Goal: Task Accomplishment & Management: Complete application form

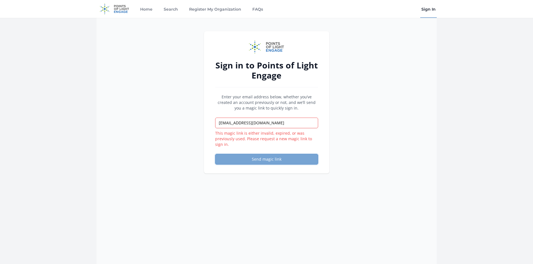
click at [264, 163] on button "Send magic link" at bounding box center [266, 159] width 103 height 11
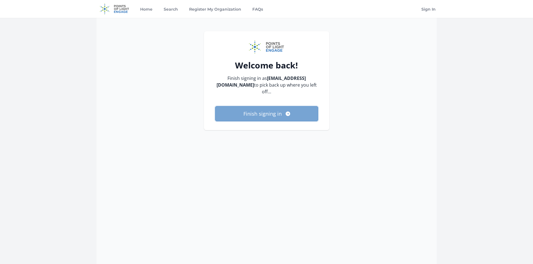
click at [254, 106] on button "Finish signing in" at bounding box center [266, 113] width 103 height 15
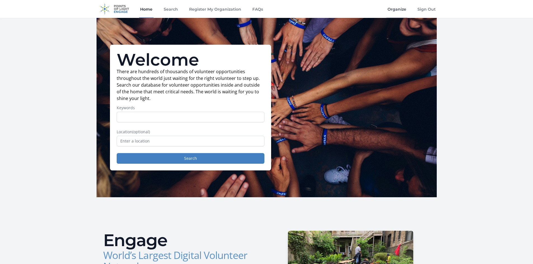
click at [396, 10] on link "Organize" at bounding box center [396, 9] width 21 height 18
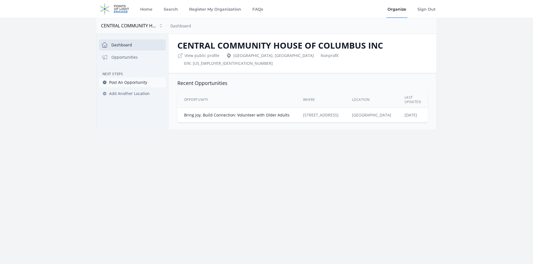
click at [114, 83] on span "Post An Opportunity" at bounding box center [128, 83] width 38 height 6
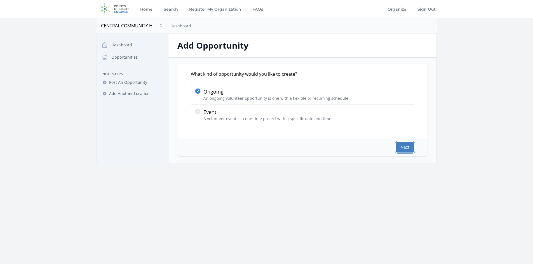
click at [408, 148] on button "Next" at bounding box center [405, 147] width 18 height 11
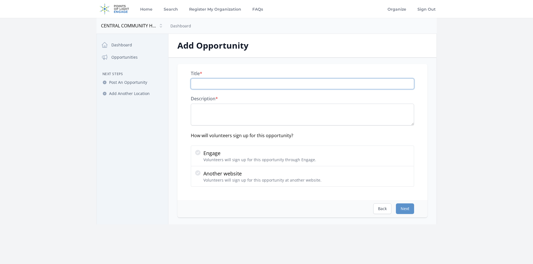
click at [261, 83] on input "Title *" at bounding box center [302, 84] width 223 height 11
type input "Volunteer Bus Driver Needed!"
click at [197, 107] on textarea "Description *" at bounding box center [302, 115] width 223 height 22
paste textarea "🚍 When: One [DATE] a month, 9–11 AM 📍 Where: [GEOGRAPHIC_DATA] / [GEOGRAPHIC_DA…"
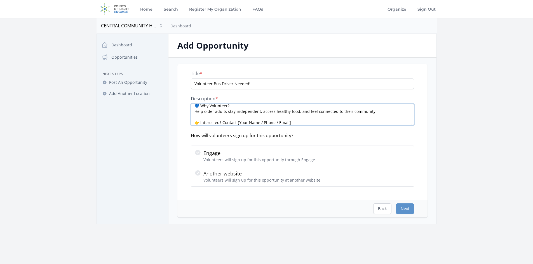
scroll to position [89, 0]
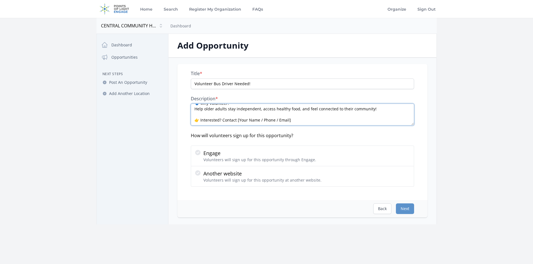
drag, startPoint x: 294, startPoint y: 122, endPoint x: 237, endPoint y: 124, distance: 56.5
click at [237, 124] on textarea "🚍 When: One Tuesday a month, 9–11 AM 📍 Where: Central Community House / Village…" at bounding box center [302, 115] width 223 height 22
type textarea "🚍 When: One Tuesday a month, 9–11 AM 📍 Where: Central Community House / Village…"
click at [204, 208] on div "Back Next" at bounding box center [302, 208] width 250 height 17
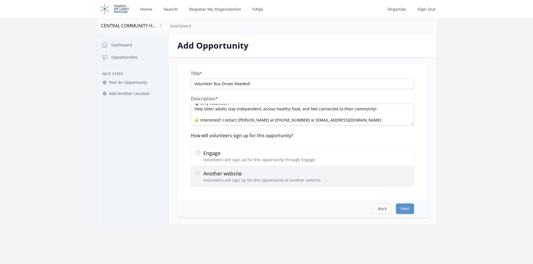
click at [257, 183] on label "Another website Volunteers will sign up for this opportunity at another website." at bounding box center [302, 176] width 223 height 20
click at [0, 0] on input "Another website Volunteers will sign up for this opportunity at another website." at bounding box center [0, 0] width 0 height 0
click at [258, 181] on p "Volunteers will sign up for this opportunity at another website." at bounding box center [262, 181] width 118 height 6
click at [0, 0] on input "Another website Volunteers will sign up for this opportunity at another website." at bounding box center [0, 0] width 0 height 0
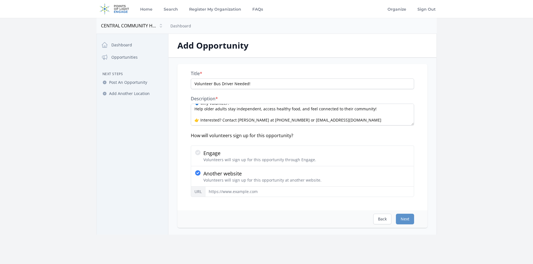
click at [230, 207] on div "Title * Volunteer Bus Driver Needed! Description * 🚍 When: One Tuesday a month,…" at bounding box center [302, 137] width 250 height 147
click at [272, 196] on input "URL" at bounding box center [309, 192] width 209 height 11
paste input "https://forms.gle/fq7DweFV6DxYQDT16"
type input "https://forms.gle/fq7DweFV6DxYQDT16"
click at [411, 221] on button "Next" at bounding box center [405, 219] width 18 height 11
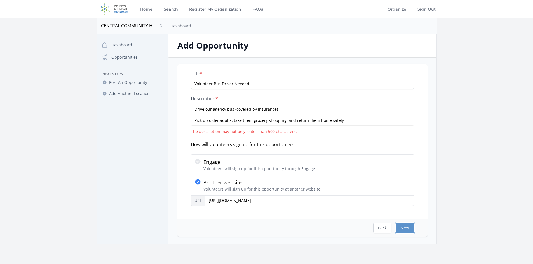
scroll to position [28, 0]
click at [234, 109] on textarea "🚍 When: One Tuesday a month, 9–11 AM 📍 Where: Central Community House / Village…" at bounding box center [302, 115] width 223 height 22
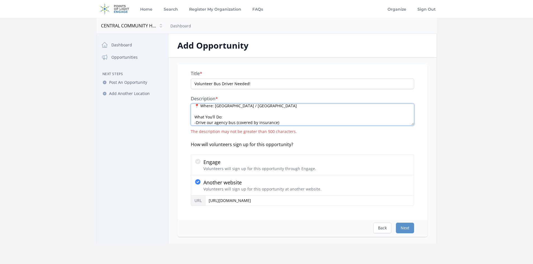
click at [286, 122] on textarea "🚍 When: One Tuesday a month, 9–11 AM 📍 Where: Central Community House / Village…" at bounding box center [302, 115] width 223 height 22
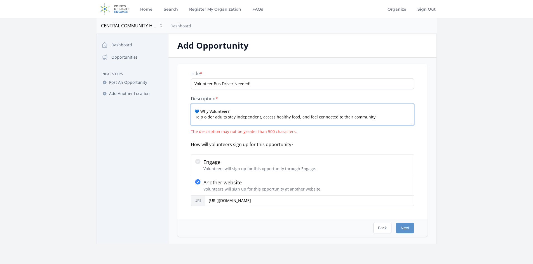
click at [223, 106] on textarea "🚍 When: One Tuesday a month, 9–11 AM 📍 Where: Central Community House / Village…" at bounding box center [302, 115] width 223 height 22
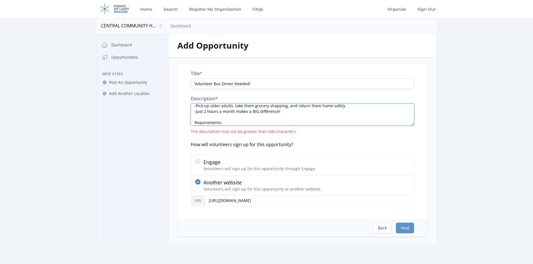
scroll to position [0, 0]
drag, startPoint x: 285, startPoint y: 114, endPoint x: 183, endPoint y: 102, distance: 103.0
click at [183, 102] on div "Title * Volunteer Bus Driver Needed! Description * 🚍 When: One Tuesday a month,…" at bounding box center [302, 141] width 250 height 155
click at [230, 123] on textarea "🚍 When: One Tuesday a month, 9–11 AM 📍 Where: Central Community House / Village…" at bounding box center [302, 115] width 223 height 22
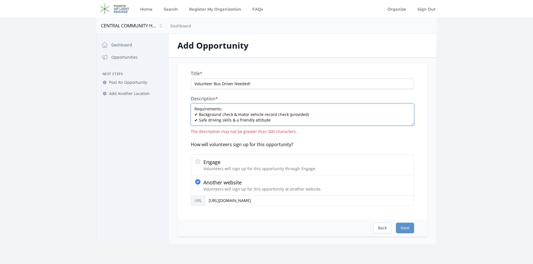
scroll to position [17, 0]
click at [255, 114] on textarea "🚍 When: One Tuesday a month, 9–11 AM 📍 Where: Central Community House / Village…" at bounding box center [302, 115] width 223 height 22
click at [282, 125] on textarea "🚍 When: One Tuesday a month, 9–11 AM 📍 Where: Central Community House / Village…" at bounding box center [302, 115] width 223 height 22
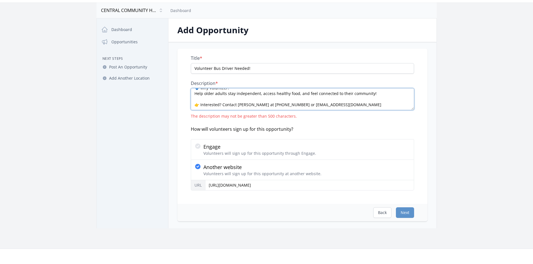
scroll to position [28, 0]
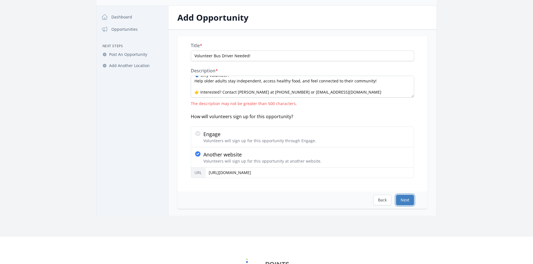
click at [406, 202] on button "Next" at bounding box center [405, 200] width 18 height 11
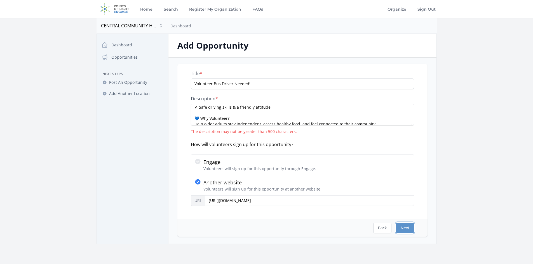
scroll to position [39, 0]
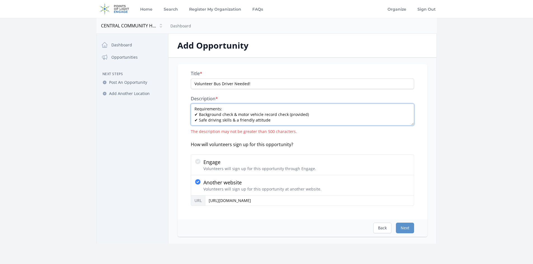
click at [300, 123] on textarea "🚍 When: One Tuesday a month, 9–11 AM 📍 Where: Central Community House / Village…" at bounding box center [302, 115] width 223 height 22
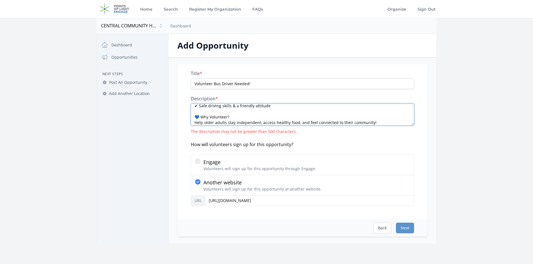
drag, startPoint x: 238, startPoint y: 117, endPoint x: 165, endPoint y: 115, distance: 73.3
click at [165, 115] on div "Close dialog CENTRAL COMMUNITY HOUSE OF COLUMBUS INC CENTRAL COMMUNITY HOUSE OF…" at bounding box center [266, 139] width 340 height 210
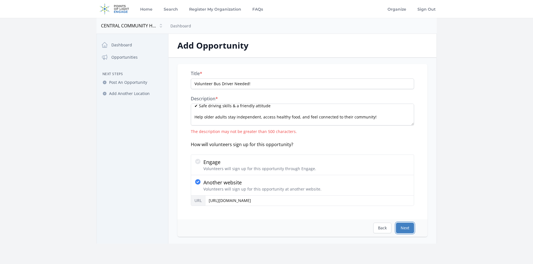
click at [404, 230] on button "Next" at bounding box center [405, 228] width 18 height 11
click at [319, 114] on textarea "🚍 When: One Tuesday a month, 9–11 AM 📍 Where: Central Community House / Village…" at bounding box center [302, 115] width 223 height 22
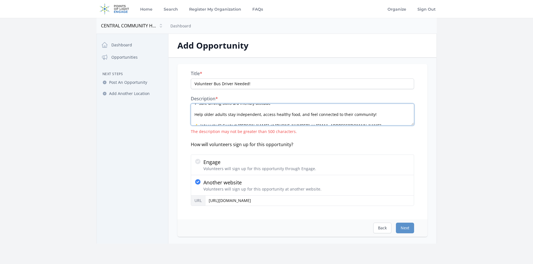
click at [352, 118] on textarea "🚍 When: One Tuesday a month, 9–11 AM 📍 Where: Central Community House / Village…" at bounding box center [302, 115] width 223 height 22
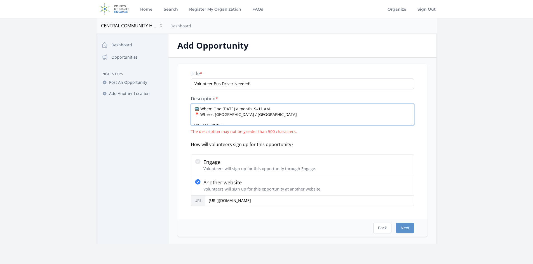
drag, startPoint x: 194, startPoint y: 116, endPoint x: 260, endPoint y: 118, distance: 66.3
click at [260, 118] on textarea "🚍 When: One Tuesday a month, 9–11 AM 📍 Where: Central Community House / Village…" at bounding box center [302, 115] width 223 height 22
click at [262, 119] on textarea "🚍 When: One Tuesday a month, 9–11 AM 📍 Where: Central Community House / Village…" at bounding box center [302, 115] width 223 height 22
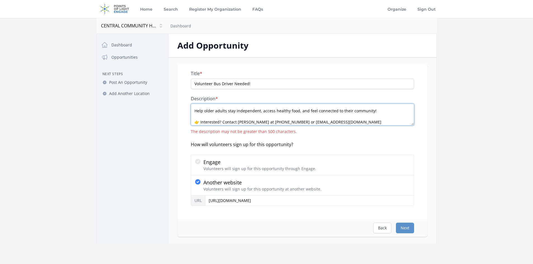
scroll to position [39, 0]
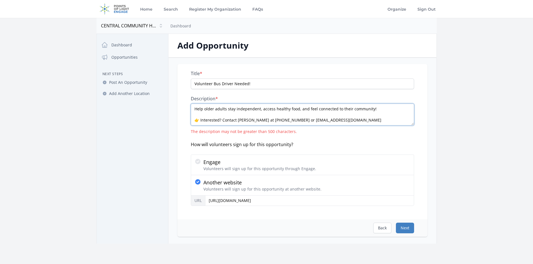
type textarea "🚍 When: One Tuesday a month, 9–11 AM 📍 Where: Central Community House / Village…"
click at [407, 227] on button "Next" at bounding box center [405, 228] width 18 height 11
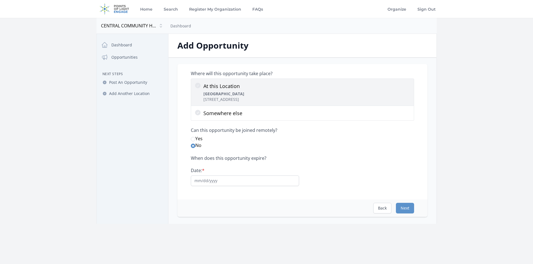
click at [198, 86] on icon at bounding box center [197, 85] width 7 height 7
click at [0, 0] on input "At this Location Central Community House 1150 E Main St, Columbus, OH 43205" at bounding box center [0, 0] width 0 height 0
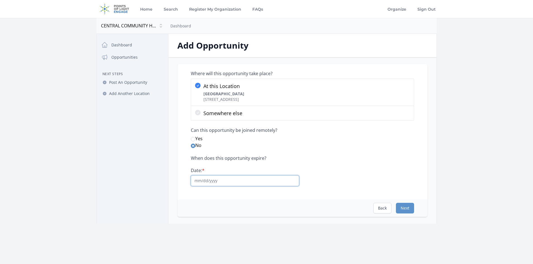
click at [207, 184] on input "Date: *" at bounding box center [245, 181] width 108 height 11
type input "12/31/2025"
click at [405, 211] on button "Next" at bounding box center [405, 208] width 18 height 11
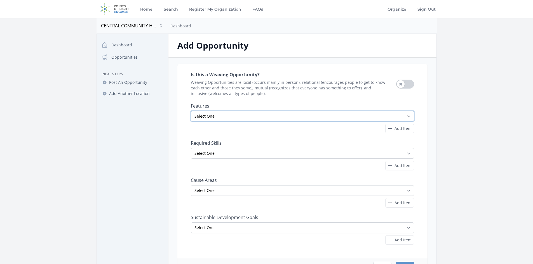
click at [410, 117] on select "Select One All Ages Court-Ordered Eligible Good for Families Good for Groups Go…" at bounding box center [302, 116] width 223 height 11
click at [460, 126] on main "Open sidebar CENTRAL COMMUNITY HOUSE OF COLUMBUS INC CENTRAL COMMUNITY HOUSE OF…" at bounding box center [266, 150] width 533 height 265
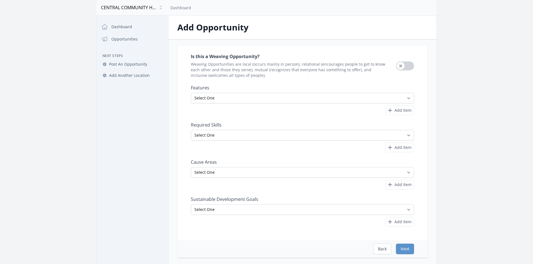
scroll to position [28, 0]
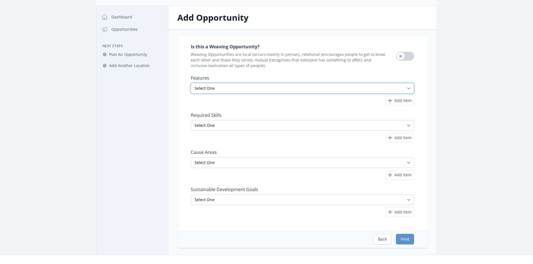
click at [407, 88] on select "Select One All Ages Court-Ordered Eligible Good for Families Good for Groups Go…" at bounding box center [302, 88] width 223 height 11
click at [465, 116] on main "Open sidebar CENTRAL COMMUNITY HOUSE OF COLUMBUS INC CENTRAL COMMUNITY HOUSE OF…" at bounding box center [266, 122] width 533 height 265
click at [410, 126] on select "Select One Accounting Advocacy Administrative Arts Board Service Business Skill…" at bounding box center [302, 125] width 223 height 11
select select "Driving"
click at [191, 120] on select "Select One Accounting Advocacy Administrative Arts Board Service Business Skill…" at bounding box center [302, 125] width 223 height 11
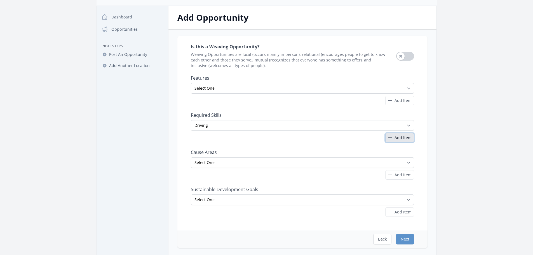
click at [406, 136] on span "Add Item" at bounding box center [402, 138] width 17 height 6
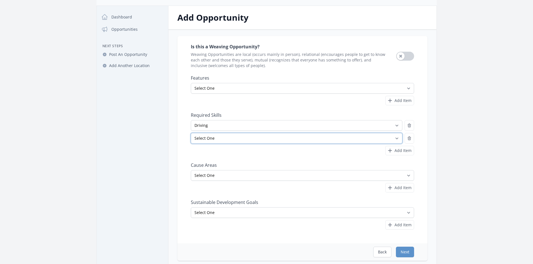
click at [398, 138] on select "Select One Accounting Advocacy Administrative Arts Board Service Business Skill…" at bounding box center [296, 138] width 211 height 11
click at [139, 168] on nav "Dashboard Opportunities Next Steps Post An Opportunity Add Another Location" at bounding box center [132, 137] width 71 height 252
click at [409, 86] on select "Select One All Ages Court-Ordered Eligible Good for Families Good for Groups Go…" at bounding box center [302, 88] width 223 height 11
click at [173, 155] on div "Is this a Weaving Opportunity? Weaving Opportunities are local (occurs mainly i…" at bounding box center [302, 148] width 268 height 225
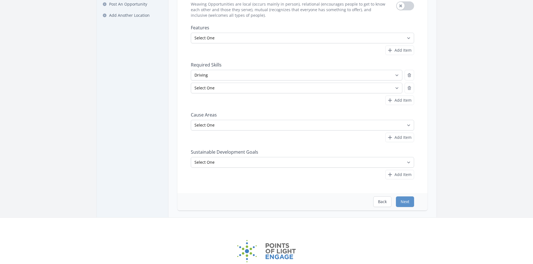
scroll to position [84, 0]
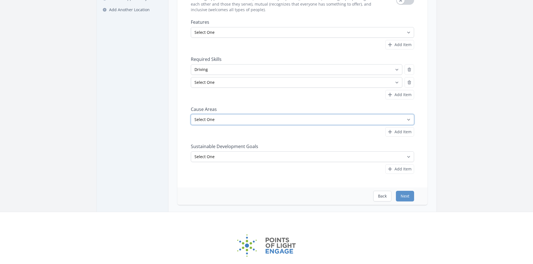
click at [404, 121] on select "Select One Adult Education Animals Arts & Culture Children & Youth Civil Rights…" at bounding box center [302, 119] width 223 height 11
select select "Food Insecurity"
click at [191, 114] on select "Select One Adult Education Animals Arts & Culture Children & Youth Civil Rights…" at bounding box center [302, 119] width 223 height 11
click at [403, 135] on button "Add Item" at bounding box center [399, 132] width 29 height 10
select select
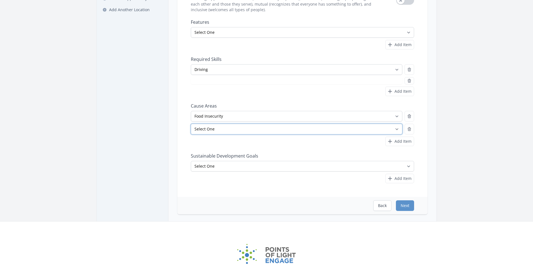
click at [219, 133] on select "Select One Adult Education Animals Arts & Culture Children & Youth Civil Rights…" at bounding box center [296, 129] width 211 height 11
select select "Hunger"
click at [191, 124] on select "Select One Adult Education Animals Arts & Culture Children & Youth Civil Rights…" at bounding box center [296, 129] width 211 height 11
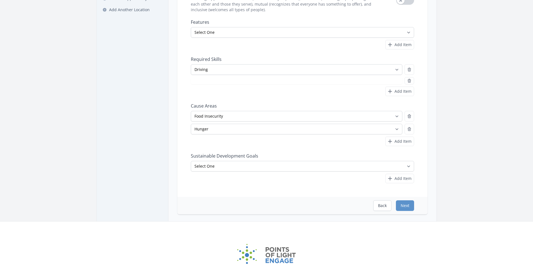
select select
select select "Hunger"
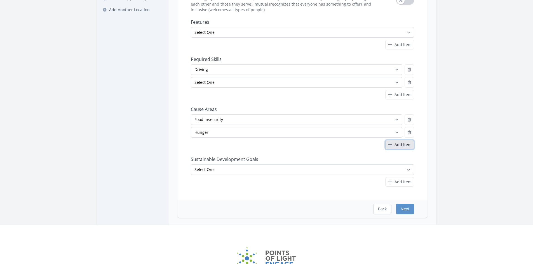
click at [405, 145] on span "Add Item" at bounding box center [402, 145] width 17 height 6
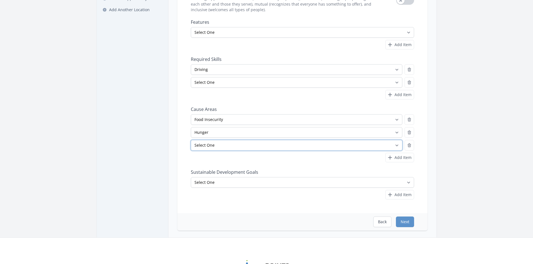
click at [379, 149] on select "Select One Adult Education Animals Arts & Culture Children & Youth Civil Rights…" at bounding box center [296, 145] width 211 height 11
select select "Health & Wellness"
click at [191, 140] on select "Select One Adult Education Animals Arts & Culture Children & Youth Civil Rights…" at bounding box center [296, 145] width 211 height 11
click at [400, 158] on span "Add Item" at bounding box center [402, 158] width 17 height 6
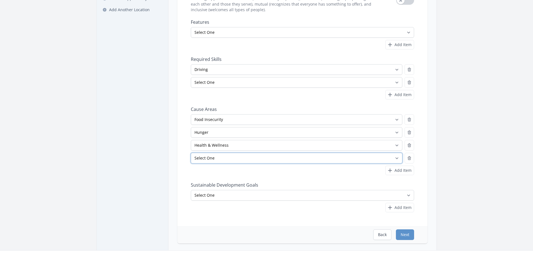
click at [219, 160] on select "Select One Adult Education Animals Arts & Culture Children & Youth Civil Rights…" at bounding box center [296, 158] width 211 height 11
select select "Seniors"
click at [191, 153] on select "Select One Adult Education Animals Arts & Culture Children & Youth Civil Rights…" at bounding box center [296, 158] width 211 height 11
drag, startPoint x: 179, startPoint y: 174, endPoint x: 194, endPoint y: 173, distance: 14.9
click at [179, 174] on div "Is this a Weaving Opportunity? Weaving Opportunities are local (occurs mainly i…" at bounding box center [302, 103] width 250 height 246
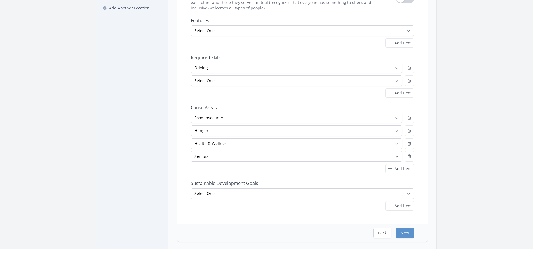
scroll to position [112, 0]
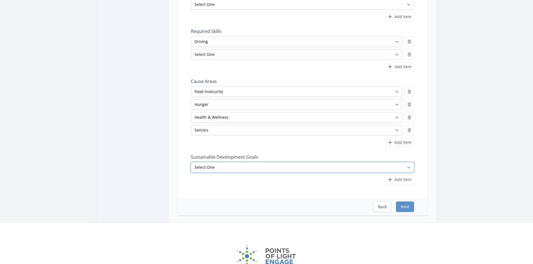
click at [410, 169] on select "Select One No Poverty Zero Hunger Good Health and Well-Being Quality Education …" at bounding box center [302, 167] width 223 height 11
click at [434, 173] on div "Is this a Weaving Opportunity? Weaving Opportunities are local (occurs mainly i…" at bounding box center [302, 84] width 268 height 264
click at [405, 206] on button "Next" at bounding box center [405, 207] width 18 height 11
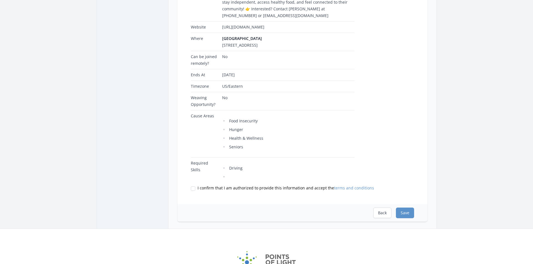
scroll to position [140, 0]
click at [378, 209] on button "Back" at bounding box center [382, 213] width 18 height 11
select select "Driving"
select select "Food Insecurity"
select select "Hunger"
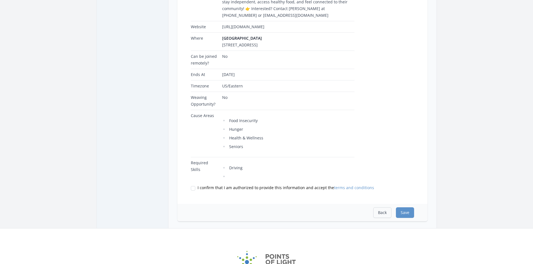
select select "Health & Wellness"
select select "Seniors"
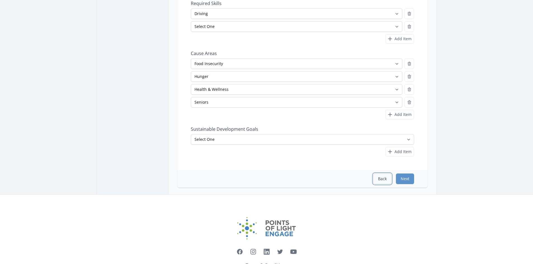
click at [380, 182] on button "Back" at bounding box center [382, 179] width 18 height 11
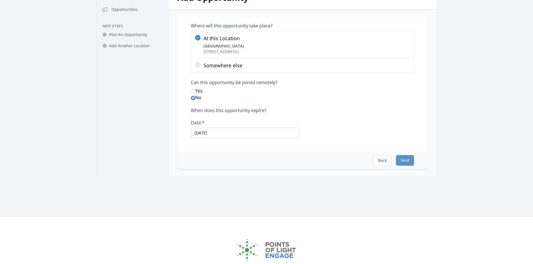
scroll to position [0, 0]
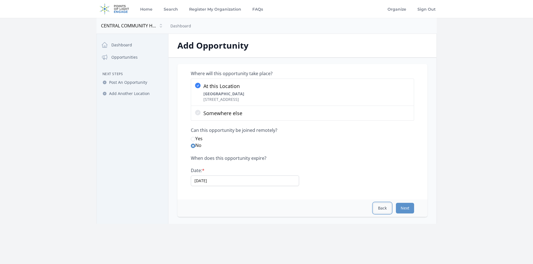
click at [384, 208] on button "Back" at bounding box center [382, 208] width 18 height 11
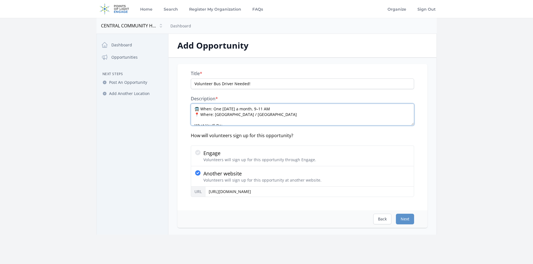
click at [303, 111] on textarea "🚍 When: One Tuesday a month, 9–11 AM 📍 Where: Central Community House / Village…" at bounding box center [302, 115] width 223 height 22
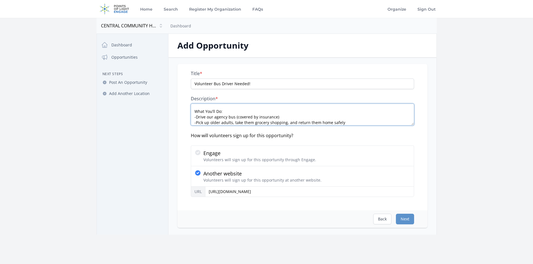
click at [283, 118] on textarea "🚍 When: One Tuesday a month, 9–11 AM 📍 Where: Central Community House / Village…" at bounding box center [302, 115] width 223 height 22
click at [349, 123] on textarea "🚍 When: One Tuesday a month, 9–11 AM 📍 Where: Central Community House / Village…" at bounding box center [302, 115] width 223 height 22
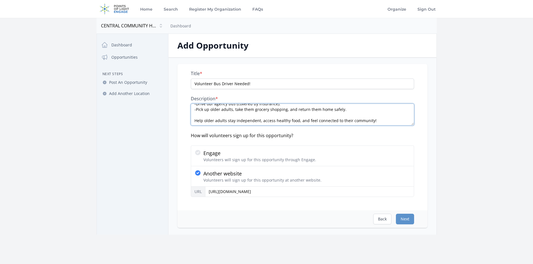
scroll to position [39, 0]
click at [194, 110] on textarea "🚍 When: One Tuesday a month, 9–11 AM 📍 Where: Central Community House / Village…" at bounding box center [302, 115] width 223 height 22
type textarea "🚍 When: One Tuesday a month, 9–11 AM 📍 Where: Central Community House / Village…"
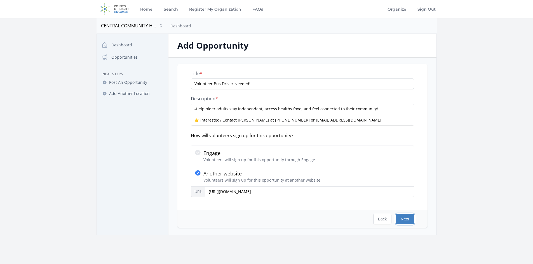
click at [410, 218] on button "Next" at bounding box center [405, 219] width 18 height 11
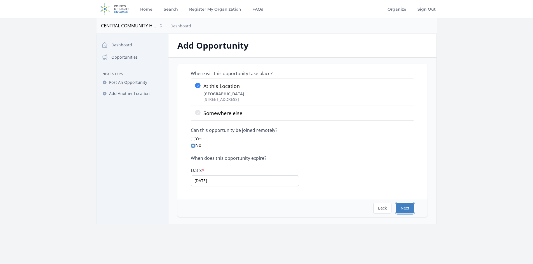
click at [404, 208] on button "Next" at bounding box center [405, 208] width 18 height 11
select select "Driving"
select select "Food Insecurity"
select select "Hunger"
select select "Health & Wellness"
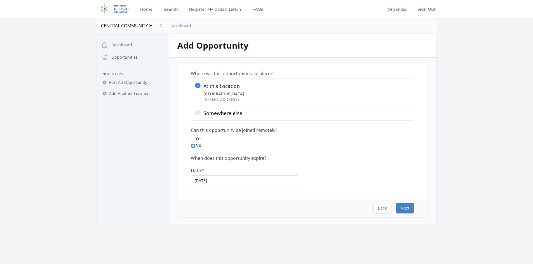
select select "Seniors"
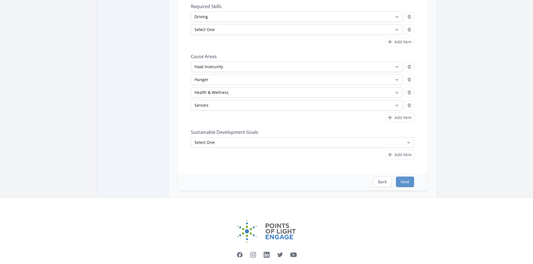
scroll to position [167, 0]
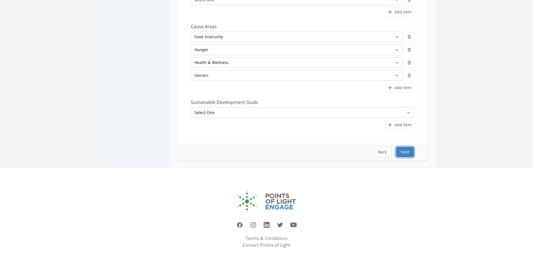
click at [406, 147] on button "Next" at bounding box center [405, 152] width 18 height 11
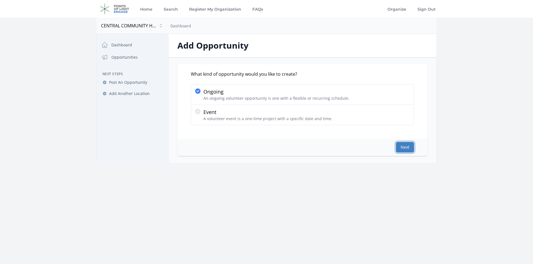
click at [400, 148] on button "Next" at bounding box center [405, 147] width 18 height 11
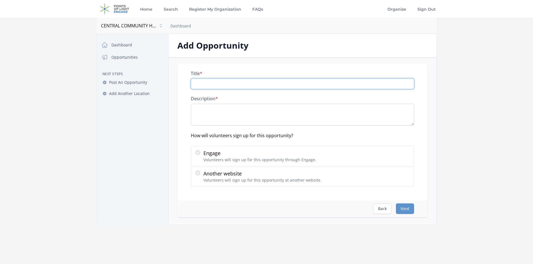
click at [223, 86] on input "Title *" at bounding box center [302, 84] width 223 height 11
type input "Volunteer Bus Drivers Needed!"
click at [193, 109] on textarea "Description *" at bounding box center [302, 115] width 223 height 22
paste textarea "🚍 When: One Tuesday a month, 9–11 AM 📍 Where: Central Community House / Village…"
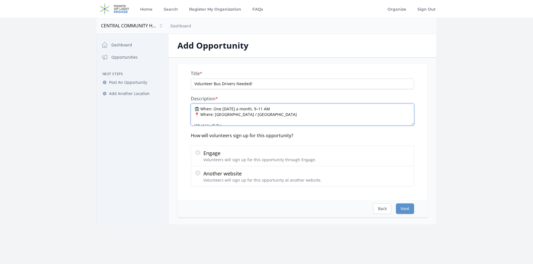
click at [296, 116] on textarea "🚍 When: One Tuesday a month, 9–11 AM 📍 Where: Central Community House / Village…" at bounding box center [302, 115] width 223 height 22
drag, startPoint x: 194, startPoint y: 109, endPoint x: 259, endPoint y: 92, distance: 67.2
click at [195, 109] on textarea "🚍 When: One Tuesday a month, 9–11 AM 📍 Where: Central Community House What You’…" at bounding box center [302, 115] width 223 height 22
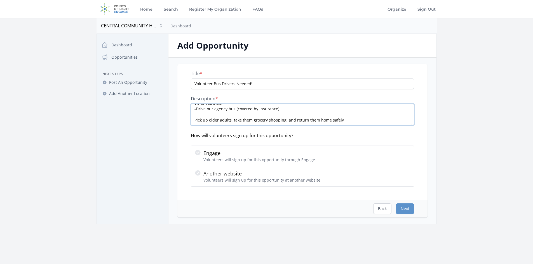
click at [287, 109] on textarea "🚍 When: One Tuesday a month, 9–11 AM 📍 Where: Central Community House What You’…" at bounding box center [302, 115] width 223 height 22
drag, startPoint x: 193, startPoint y: 119, endPoint x: 196, endPoint y: 119, distance: 2.8
click at [194, 119] on textarea "🚍 When: One Tuesday a month, 9–11 AM 📍 Where: Central Community House What You’…" at bounding box center [302, 115] width 223 height 22
click at [347, 116] on textarea "🚍 When: One Tuesday a month, 9–11 AM 📍 Where: Central Community House What You’…" at bounding box center [302, 115] width 223 height 22
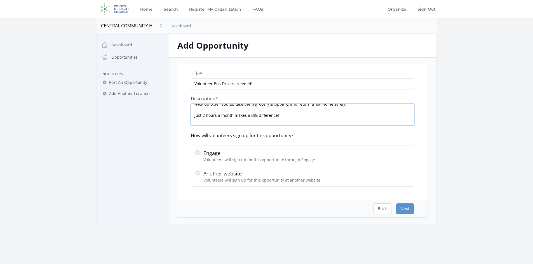
scroll to position [50, 0]
drag, startPoint x: 269, startPoint y: 121, endPoint x: 195, endPoint y: 107, distance: 75.3
click at [195, 107] on textarea "🚍 When: One Tuesday a month, 9–11 AM 📍 Where: Central Community House What You’…" at bounding box center [302, 115] width 223 height 22
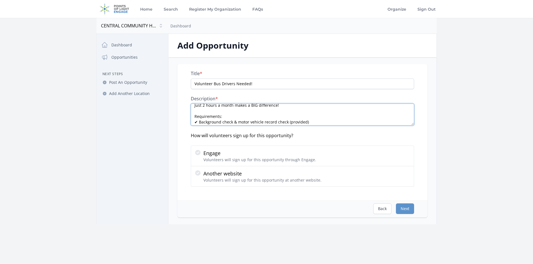
scroll to position [78, 0]
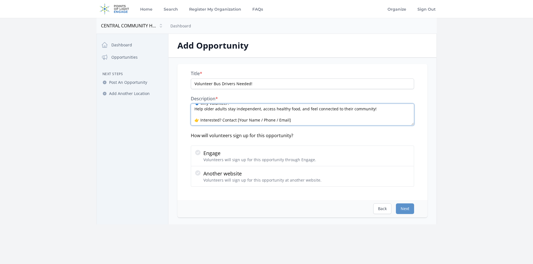
click at [299, 114] on textarea "🚍 When: One Tuesday a month, 9–11 AM 📍 Where: Central Community House What You’…" at bounding box center [302, 115] width 223 height 22
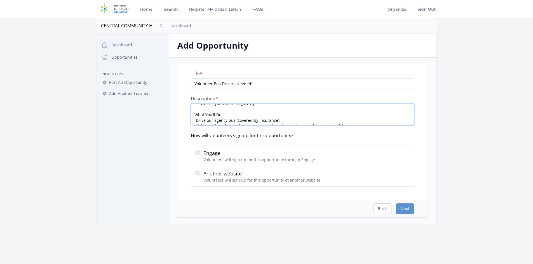
scroll to position [0, 0]
drag, startPoint x: 268, startPoint y: 118, endPoint x: 233, endPoint y: 118, distance: 35.0
click at [231, 116] on textarea "🚍 When: One Tuesday a month, 9–11 AM 📍 Where: Central Community House What You’…" at bounding box center [302, 115] width 223 height 22
click at [233, 119] on textarea "🚍 When: One Tuesday a month, 9–11 AM 📍 Where: Central Community House What You’…" at bounding box center [302, 115] width 223 height 22
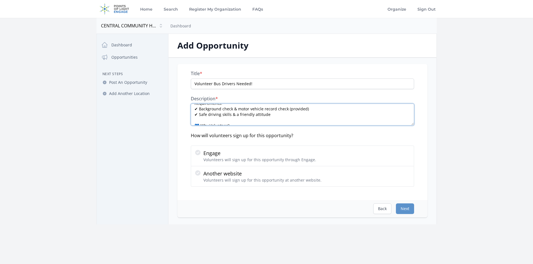
click at [283, 116] on textarea "🚍 When: One Tuesday a month, 9–11 AM 📍 Where: Central Community House What You’…" at bounding box center [302, 115] width 223 height 22
drag, startPoint x: 293, startPoint y: 108, endPoint x: 289, endPoint y: 123, distance: 15.9
click at [280, 121] on textarea "🚍 When: One Tuesday a month, 9–11 AM 📍 Where: Central Community House What You’…" at bounding box center [302, 115] width 223 height 22
click at [290, 122] on textarea "🚍 When: One Tuesday a month, 9–11 AM 📍 Where: Central Community House What You’…" at bounding box center [302, 115] width 223 height 22
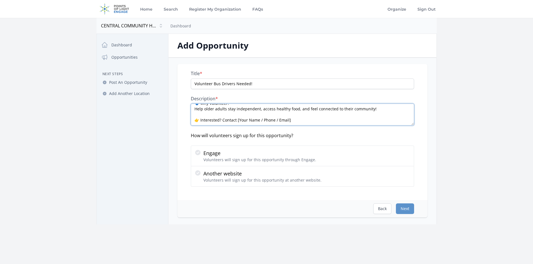
drag, startPoint x: 258, startPoint y: 120, endPoint x: 238, endPoint y: 119, distance: 20.4
click at [238, 119] on textarea "🚍 When: One Tuesday a month, 9–11 AM 📍 Where: Central Community House What You’…" at bounding box center [302, 115] width 223 height 22
type textarea "🚍 When: One Tuesday a month, 9–11 AM 📍 Where: Central Community House What You’…"
click at [463, 133] on main "Open sidebar CENTRAL COMMUNITY HOUSE OF COLUMBUS INC CENTRAL COMMUNITY HOUSE OF…" at bounding box center [266, 121] width 533 height 207
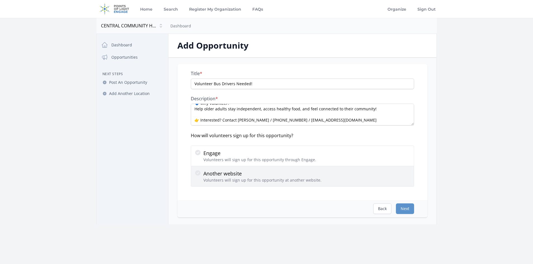
click at [259, 180] on p "Volunteers will sign up for this opportunity at another website." at bounding box center [262, 181] width 118 height 6
click at [0, 0] on input "Another website Volunteers will sign up for this opportunity at another website." at bounding box center [0, 0] width 0 height 0
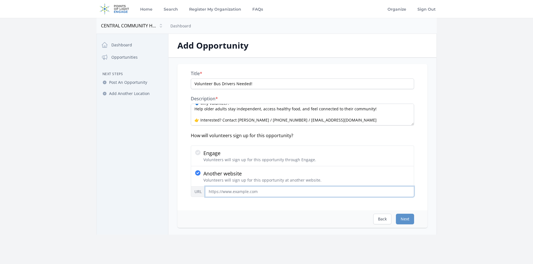
click at [264, 190] on input "URL" at bounding box center [309, 192] width 209 height 11
paste input "https://forms.gle/qmcXQBPP7RPeE6jq7"
type input "https://forms.gle/qmcXQBPP7RPeE6jq7"
click at [404, 223] on button "Next" at bounding box center [405, 219] width 18 height 11
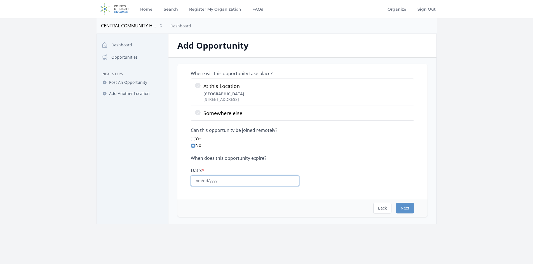
click at [209, 181] on input "Date: *" at bounding box center [245, 181] width 108 height 11
type input "12/31/2025"
click at [407, 206] on button "Next" at bounding box center [405, 208] width 18 height 11
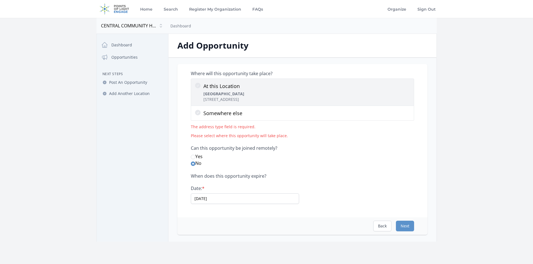
click at [197, 84] on icon at bounding box center [198, 86] width 6 height 6
click at [0, 0] on input "At this Location Central Community House 1150 E Main St, Columbus, OH 43205" at bounding box center [0, 0] width 0 height 0
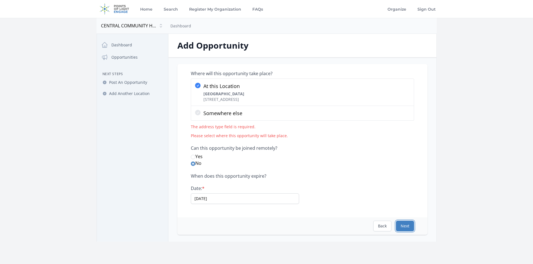
click at [404, 228] on button "Next" at bounding box center [405, 226] width 18 height 11
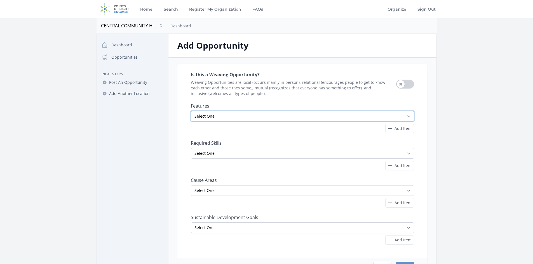
click at [361, 120] on select "Select One All Ages Court-Ordered Eligible Good for Families Good for Groups Go…" at bounding box center [302, 116] width 223 height 11
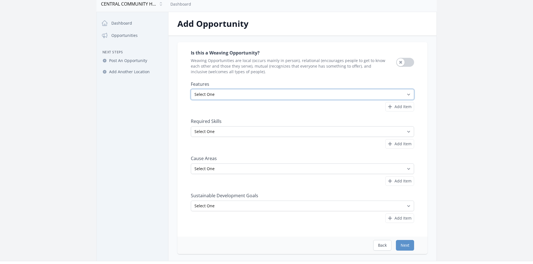
scroll to position [28, 0]
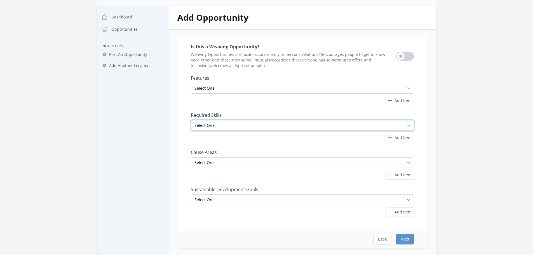
click at [406, 128] on select "Select One Accounting Advocacy Administrative Arts Board Service Business Skill…" at bounding box center [302, 125] width 223 height 11
select select "Driving"
click at [191, 120] on select "Select One Accounting Advocacy Administrative Arts Board Service Business Skill…" at bounding box center [302, 125] width 223 height 11
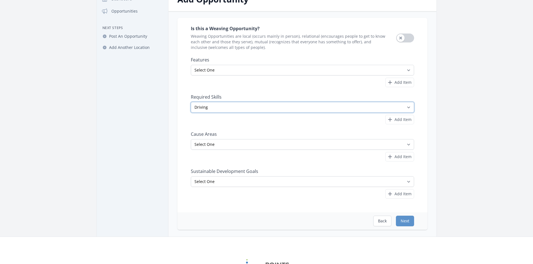
scroll to position [56, 0]
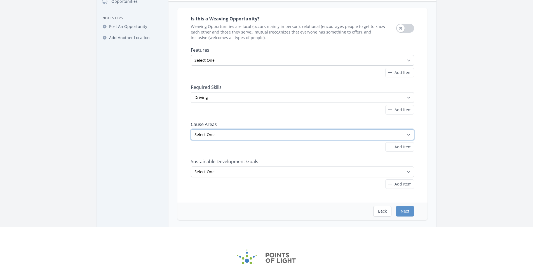
click at [408, 136] on select "Select One Adult Education Animals Arts & Culture Children & Youth Civil Rights…" at bounding box center [302, 134] width 223 height 11
select select "Hunger"
click at [191, 129] on select "Select One Adult Education Animals Arts & Culture Children & Youth Civil Rights…" at bounding box center [302, 134] width 223 height 11
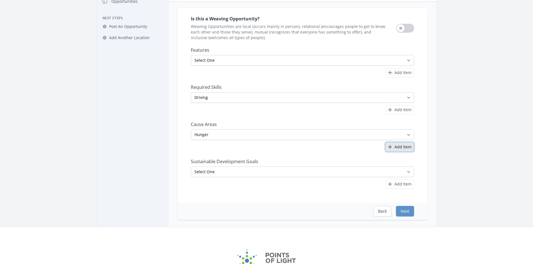
click at [406, 149] on span "Add Item" at bounding box center [402, 147] width 17 height 6
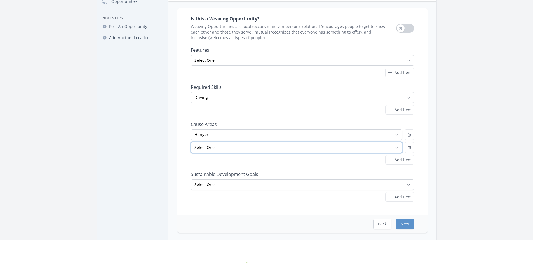
click at [397, 147] on select "Select One Adult Education Animals Arts & Culture Children & Youth Civil Rights…" at bounding box center [296, 147] width 211 height 11
select select "Food Insecurity"
click at [191, 142] on select "Select One Adult Education Animals Arts & Culture Children & Youth Civil Rights…" at bounding box center [296, 147] width 211 height 11
click at [400, 160] on span "Add Item" at bounding box center [402, 160] width 17 height 6
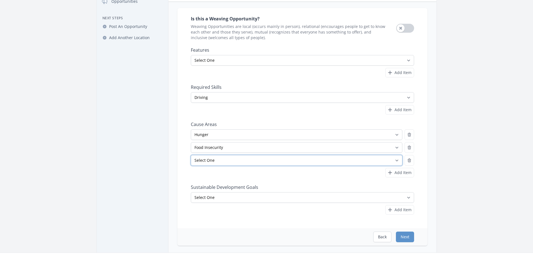
click at [380, 164] on select "Select One Adult Education Animals Arts & Culture Children & Youth Civil Rights…" at bounding box center [296, 160] width 211 height 11
select select "Seniors"
click at [191, 155] on select "Select One Adult Education Animals Arts & Culture Children & Youth Civil Rights…" at bounding box center [296, 160] width 211 height 11
click at [171, 161] on div "Is this a Weaving Opportunity? Weaving Opportunities are local (occurs mainly i…" at bounding box center [302, 127] width 268 height 238
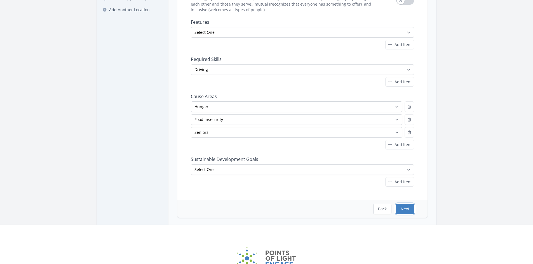
click at [407, 210] on button "Next" at bounding box center [405, 209] width 18 height 11
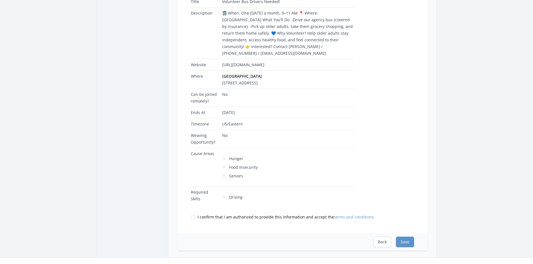
scroll to position [112, 0]
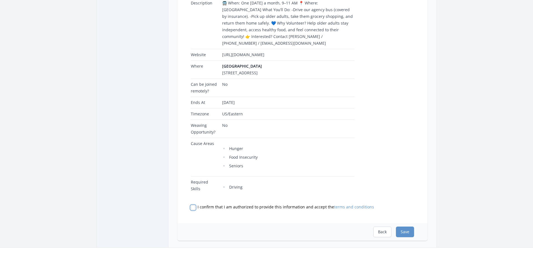
click at [194, 206] on input "I confirm that I am authorized to provide this information and accept the terms…" at bounding box center [193, 208] width 4 height 4
checkbox input "true"
click at [406, 227] on button "Save" at bounding box center [405, 232] width 18 height 11
